Goal: Task Accomplishment & Management: Use online tool/utility

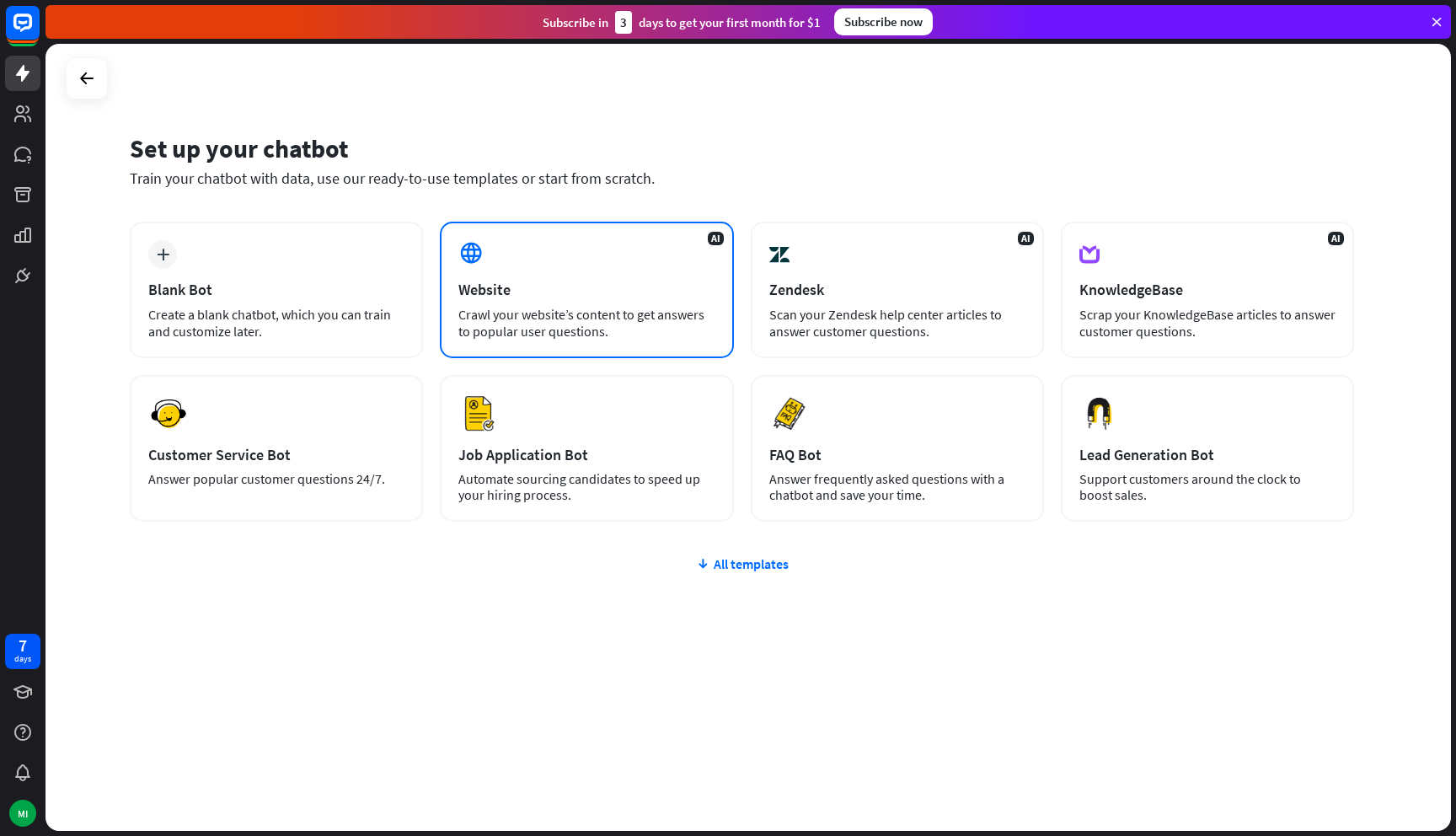
click at [509, 310] on div "Crawl your website’s content to get answers to popular user questions." at bounding box center [587, 322] width 256 height 34
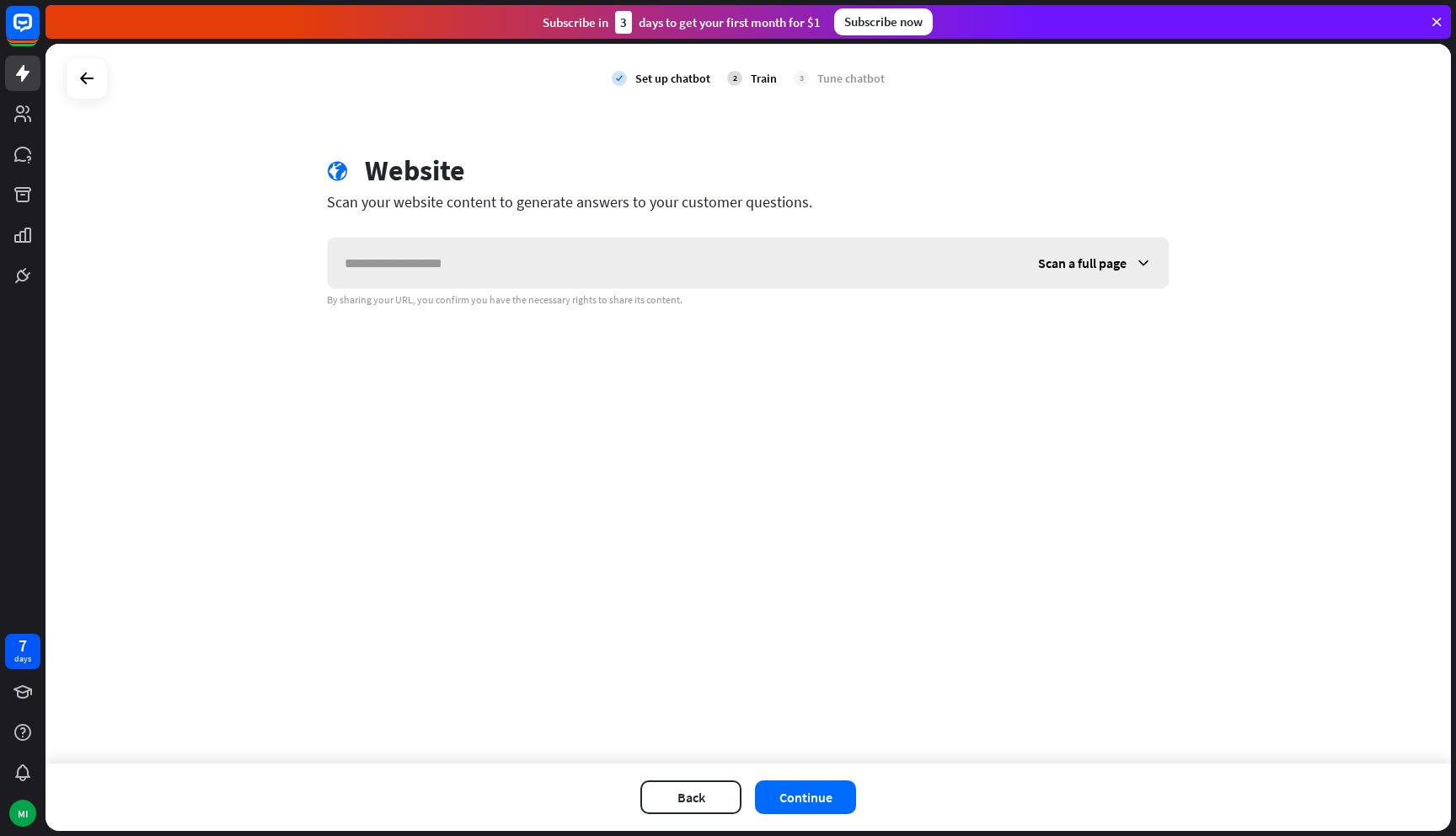
click at [597, 256] on input "text" at bounding box center [674, 263] width 694 height 51
type input "**********"
click at [779, 781] on button "Continue" at bounding box center [806, 797] width 102 height 34
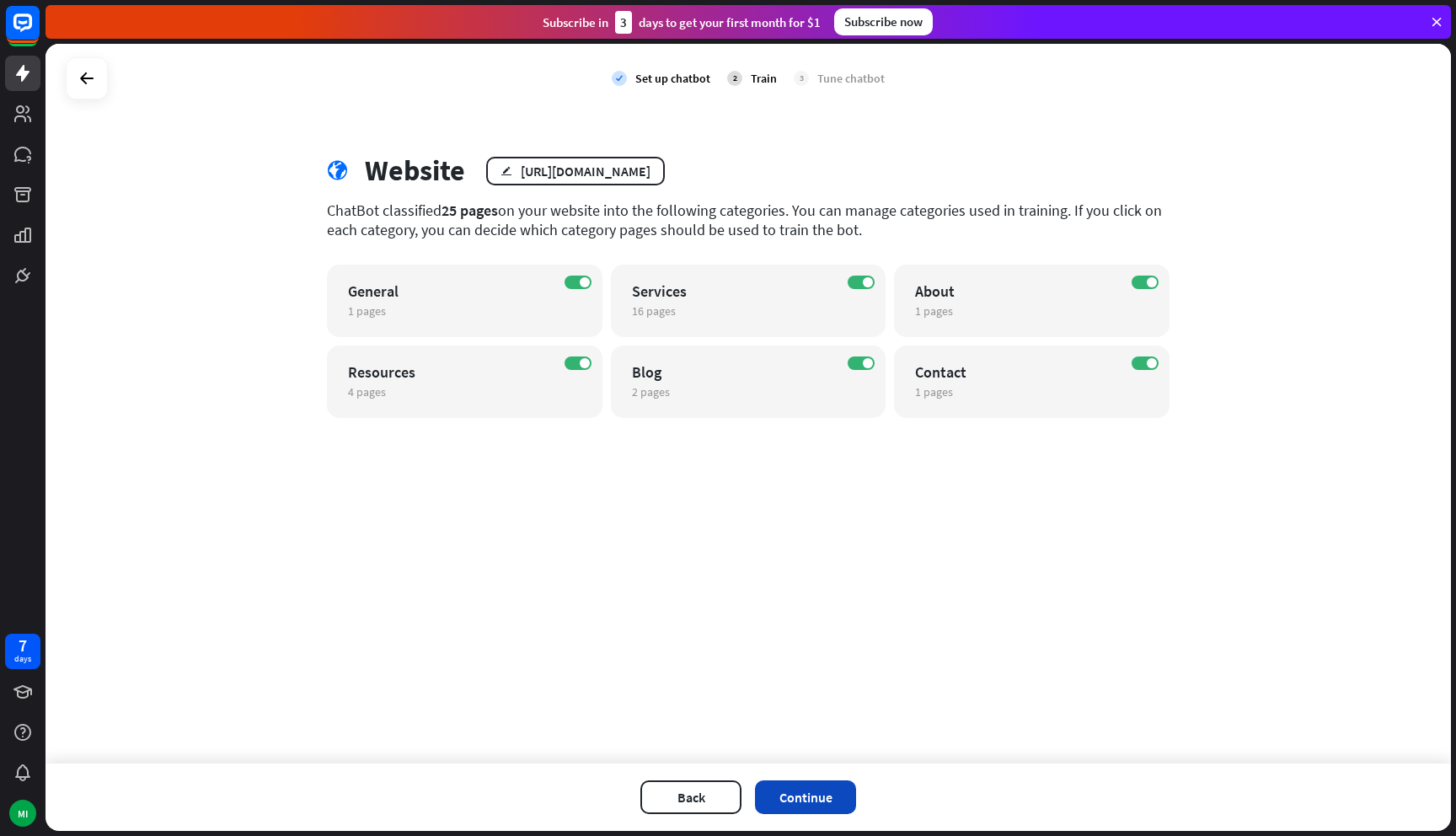
click at [833, 802] on button "Continue" at bounding box center [806, 797] width 102 height 34
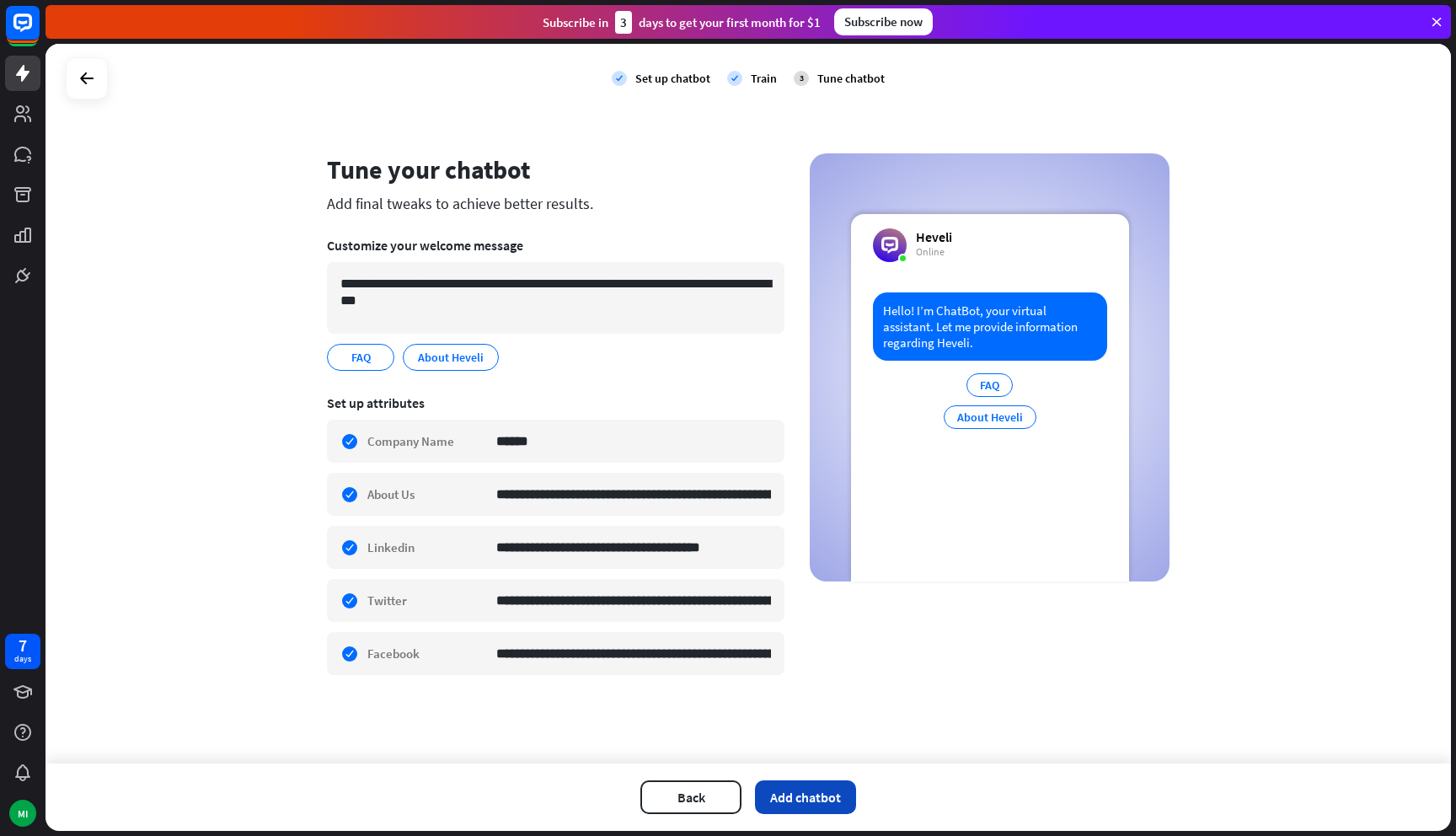
click at [796, 799] on button "Add chatbot" at bounding box center [806, 797] width 102 height 34
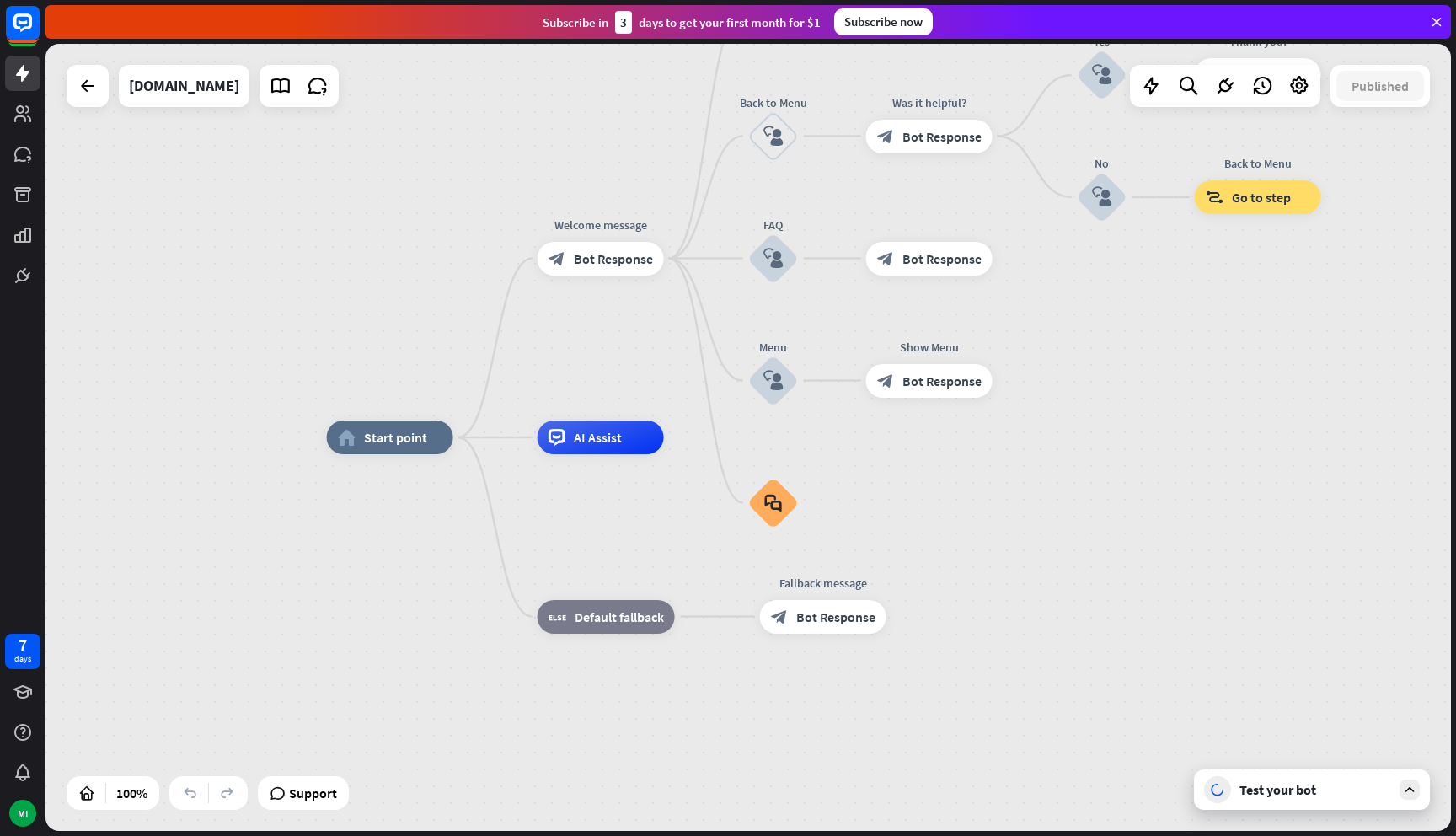
click at [1387, 802] on div "Test your bot" at bounding box center [1312, 789] width 236 height 40
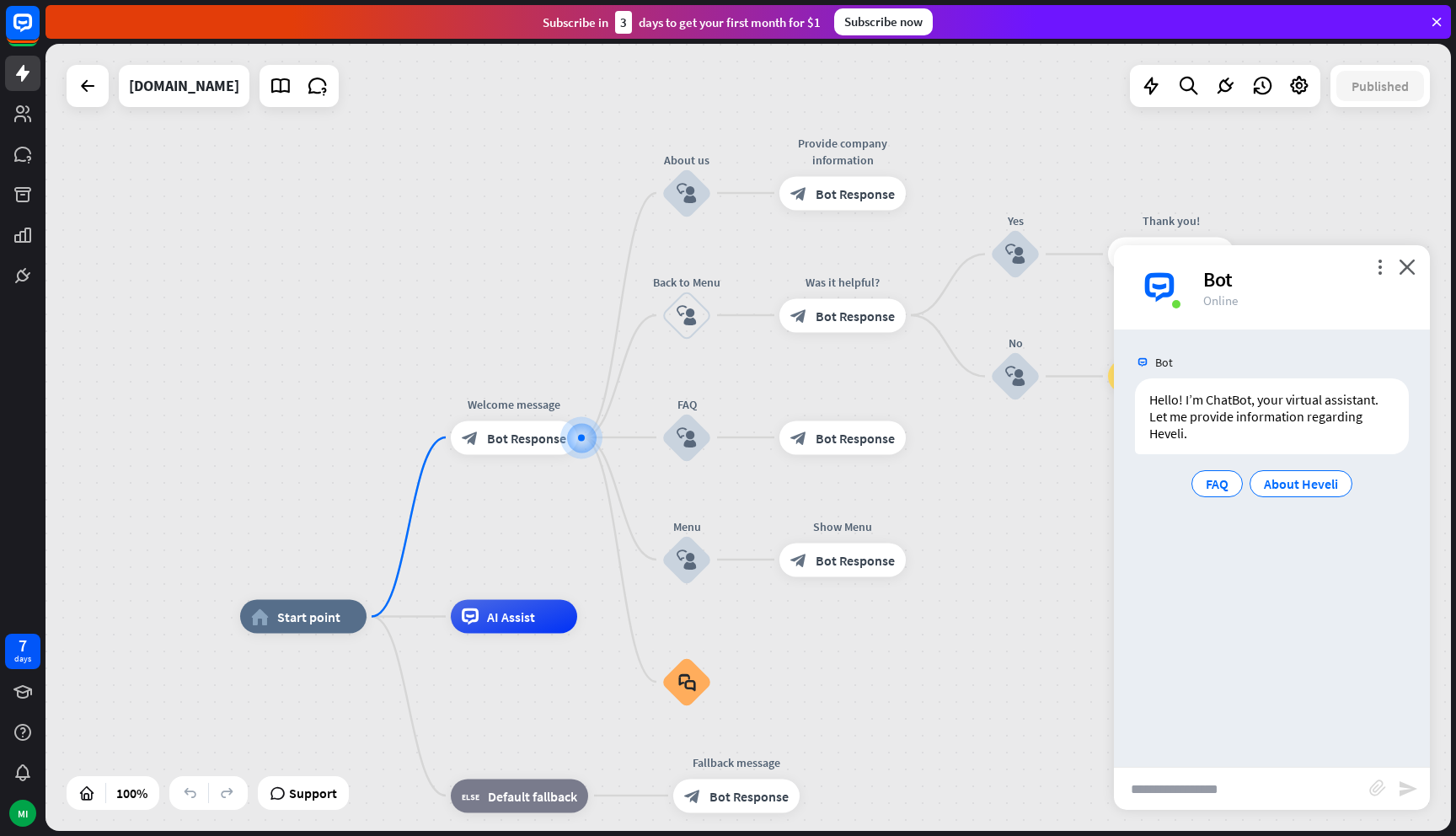
click at [1406, 256] on div "more_vert close Bot Online" at bounding box center [1272, 287] width 316 height 85
click at [1407, 264] on icon "close" at bounding box center [1407, 267] width 17 height 16
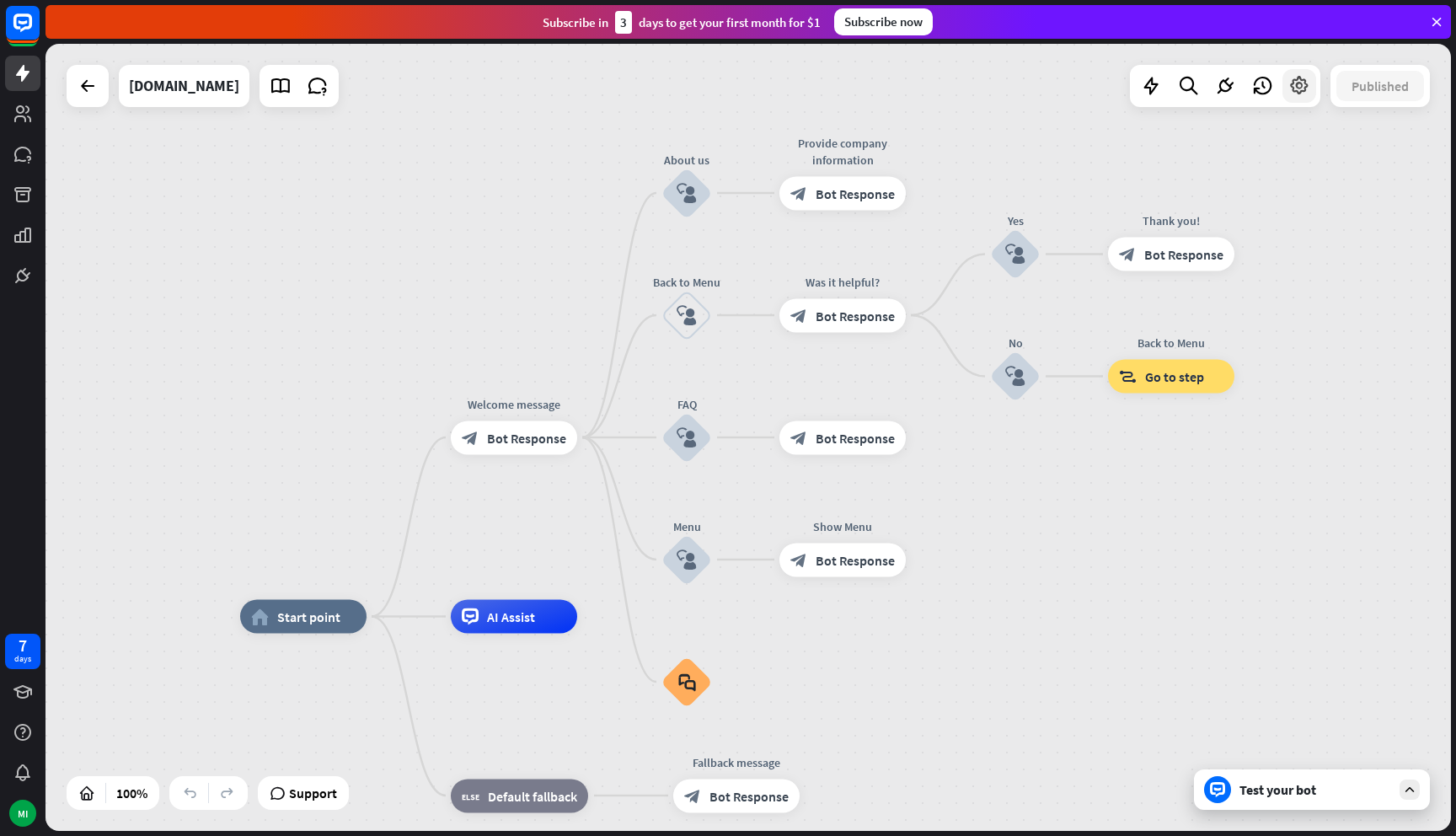
click at [1299, 89] on icon at bounding box center [1299, 85] width 22 height 22
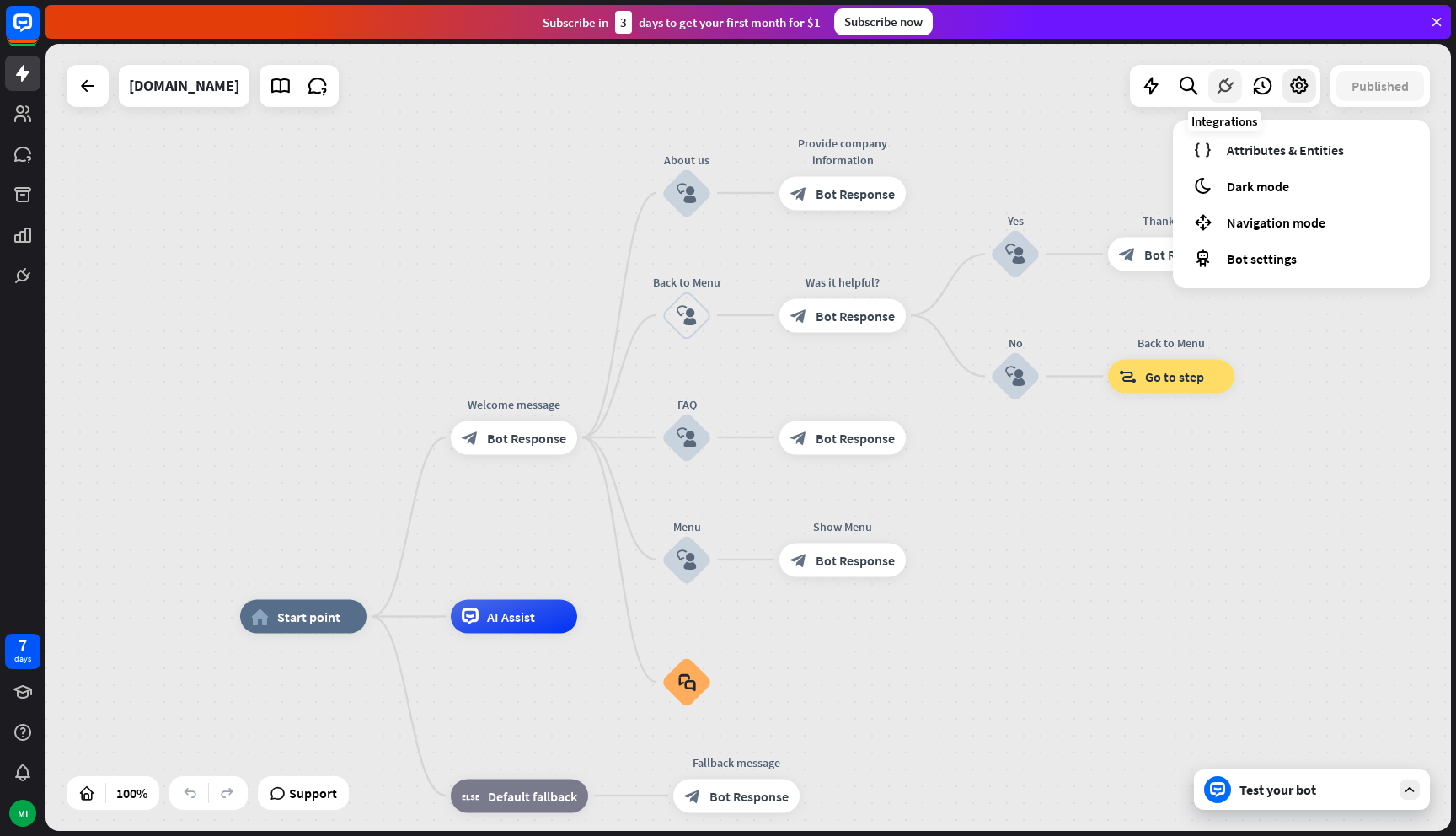
click at [1212, 86] on div at bounding box center [1225, 86] width 34 height 34
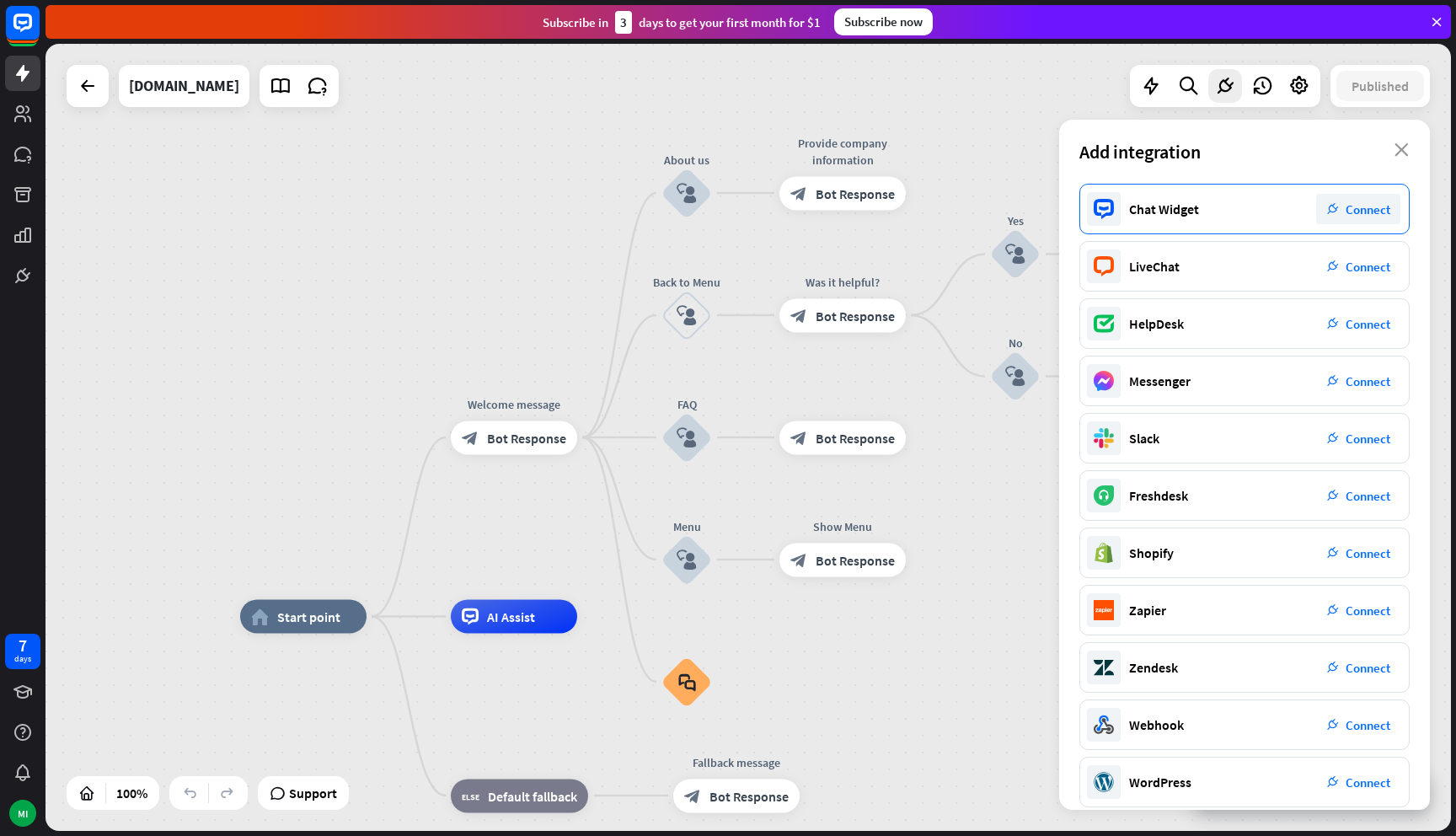
click at [1346, 208] on span "Connect" at bounding box center [1368, 209] width 45 height 16
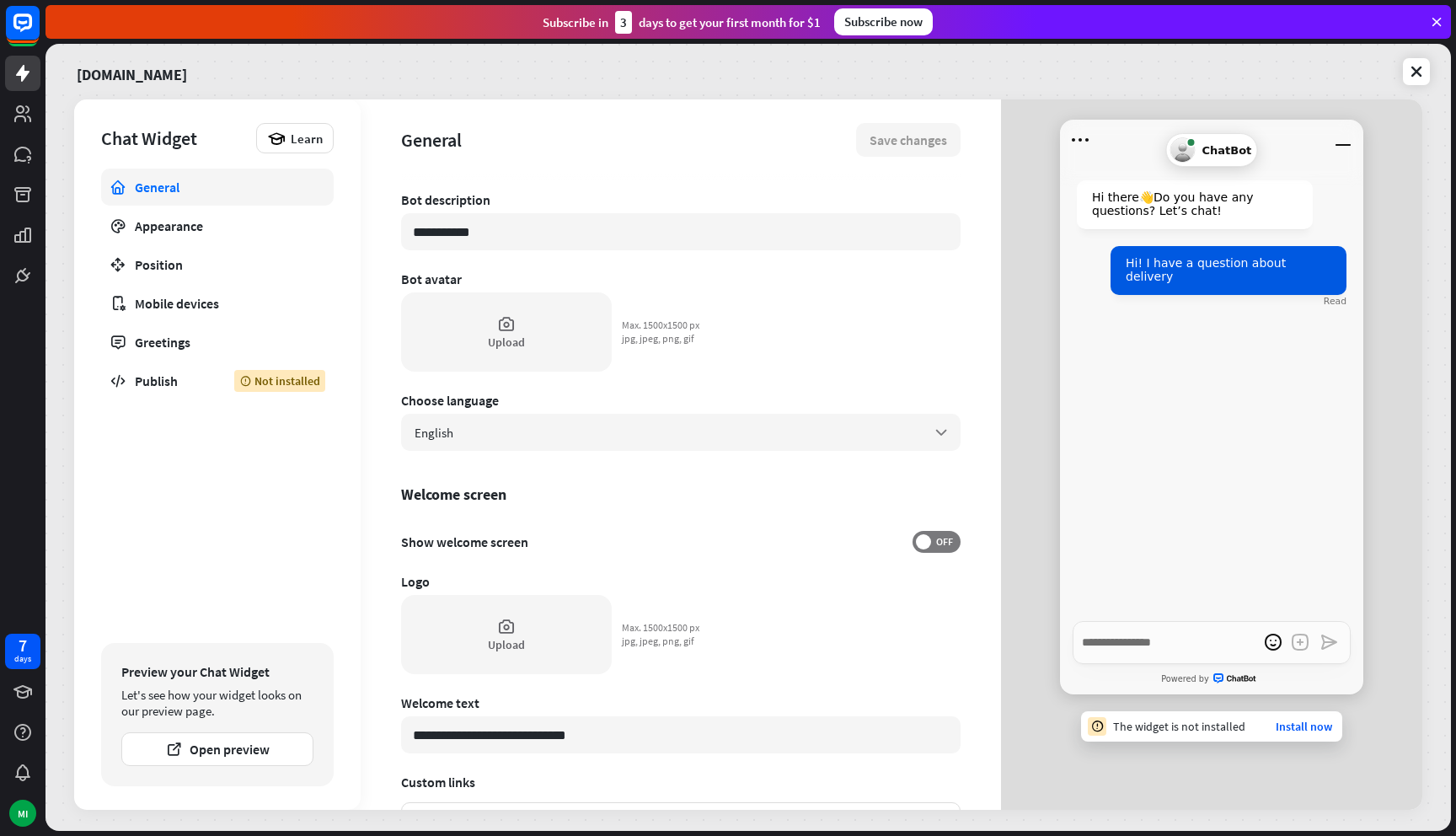
scroll to position [71, 0]
click at [278, 753] on button "Open preview" at bounding box center [217, 749] width 192 height 34
type textarea "*"
